Goal: Task Accomplishment & Management: Use online tool/utility

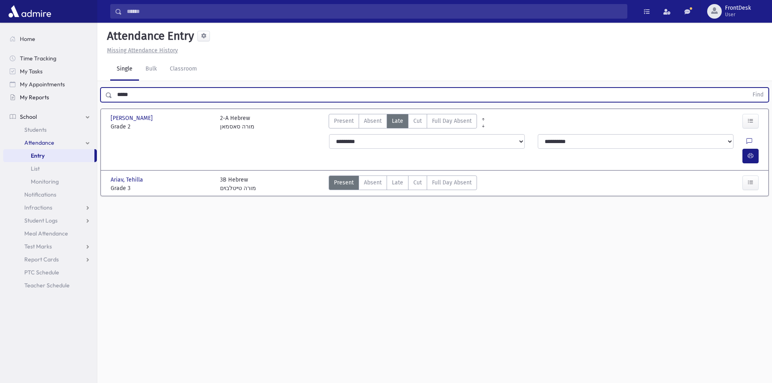
drag, startPoint x: 162, startPoint y: 97, endPoint x: 79, endPoint y: 96, distance: 82.3
click at [83, 102] on div "Search Results Students" at bounding box center [386, 200] width 772 height 401
type input "********"
click at [748, 88] on button "Find" at bounding box center [758, 95] width 21 height 14
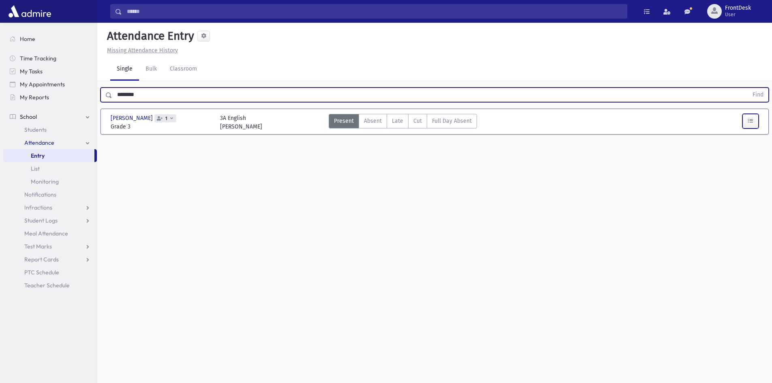
click at [748, 119] on icon "button" at bounding box center [751, 121] width 6 height 7
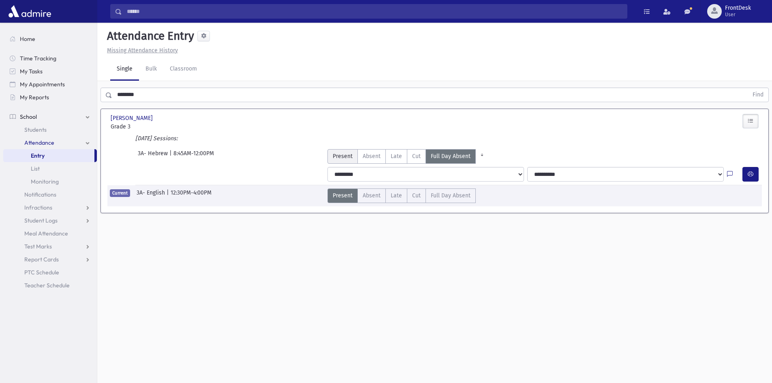
click at [346, 156] on span "Present" at bounding box center [343, 156] width 20 height 9
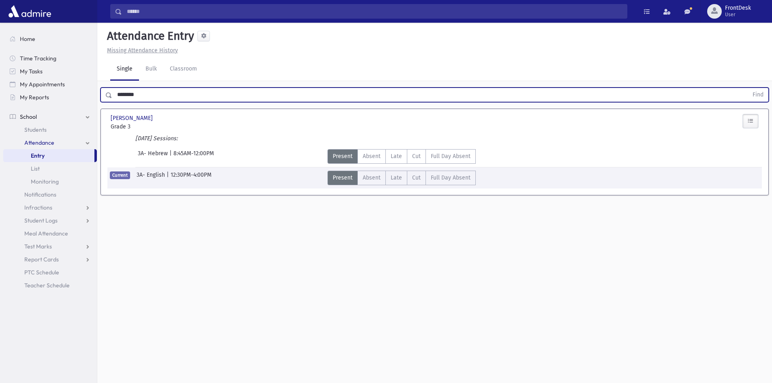
drag, startPoint x: 156, startPoint y: 96, endPoint x: 102, endPoint y: 102, distance: 54.6
click at [102, 102] on div "******** Find" at bounding box center [434, 95] width 668 height 15
click at [748, 88] on button "Find" at bounding box center [758, 95] width 21 height 14
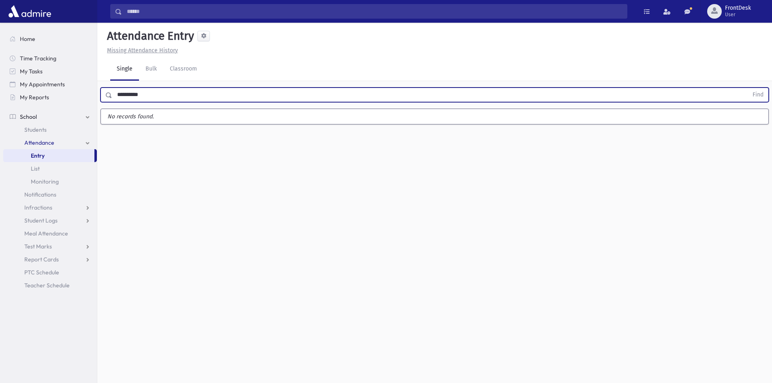
type input "**********"
click at [748, 88] on button "Find" at bounding box center [758, 95] width 21 height 14
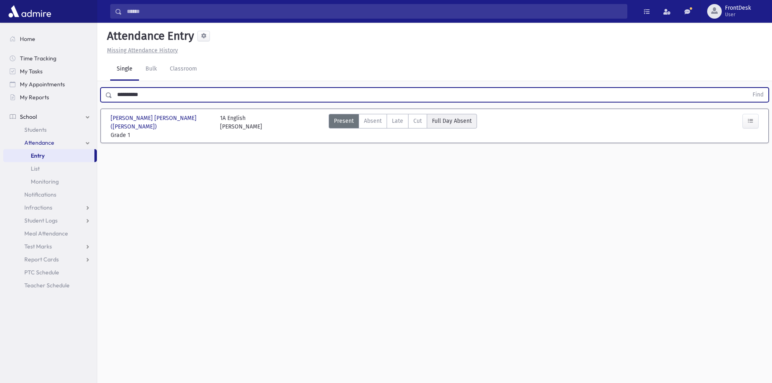
click at [462, 122] on span "Full Day Absent" at bounding box center [452, 121] width 40 height 9
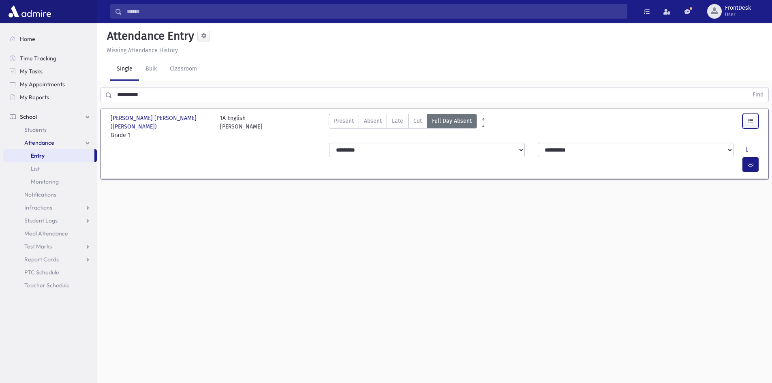
click at [748, 120] on icon "button" at bounding box center [751, 121] width 6 height 7
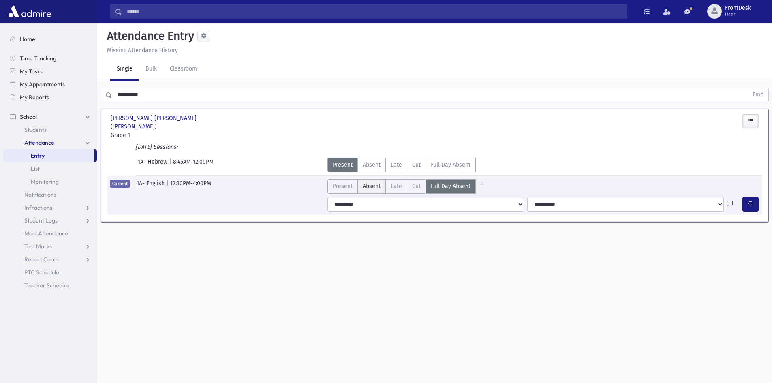
click at [366, 182] on span "Absent" at bounding box center [372, 186] width 18 height 9
click at [351, 182] on span "Present" at bounding box center [343, 186] width 20 height 9
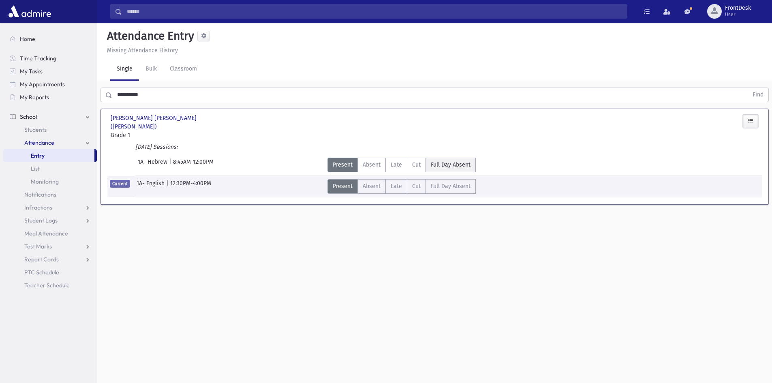
click at [438, 160] on span "Full Day Absent" at bounding box center [451, 164] width 40 height 9
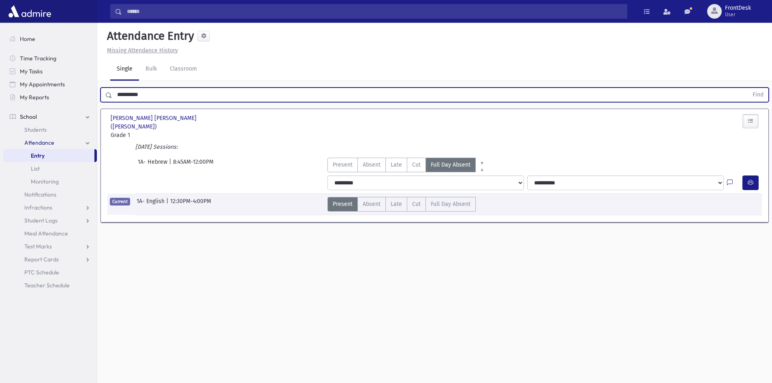
drag, startPoint x: 149, startPoint y: 92, endPoint x: 0, endPoint y: 91, distance: 149.1
click at [0, 91] on div "Search Results Students" at bounding box center [386, 200] width 772 height 401
type input "******"
click at [748, 88] on button "Find" at bounding box center [758, 95] width 21 height 14
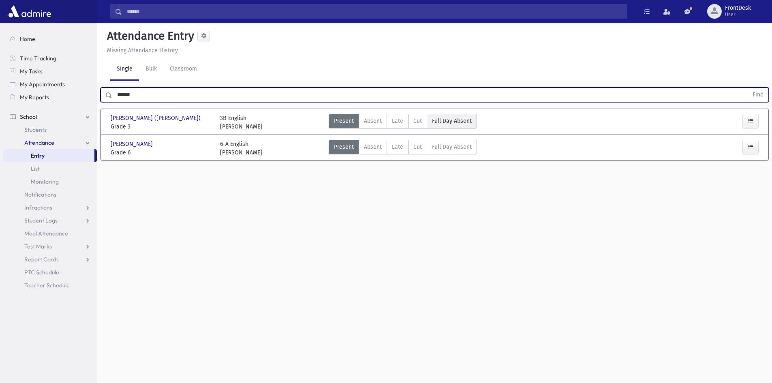
click at [470, 118] on span "Full Day Absent" at bounding box center [452, 121] width 40 height 9
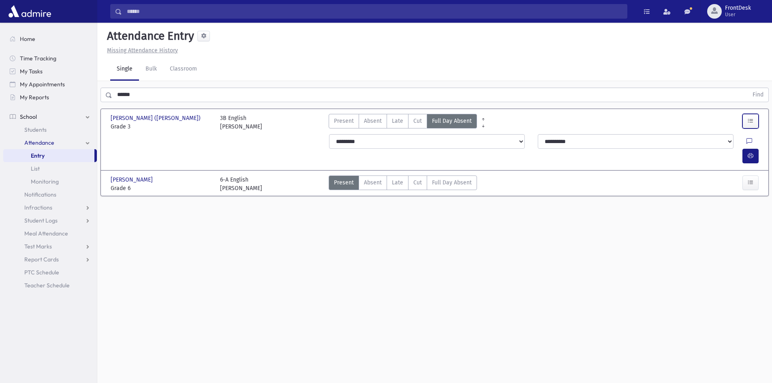
click at [750, 123] on icon "button" at bounding box center [751, 121] width 6 height 7
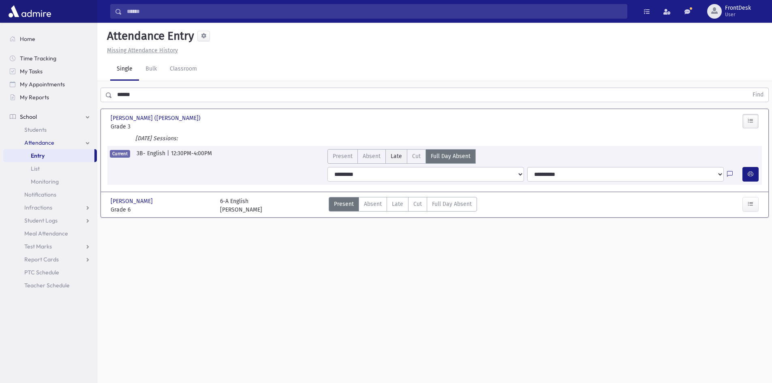
click at [401, 157] on span "Late" at bounding box center [396, 156] width 11 height 9
click at [451, 154] on span "Full Day Absent" at bounding box center [451, 156] width 40 height 9
